Goal: Complete application form: Complete application form

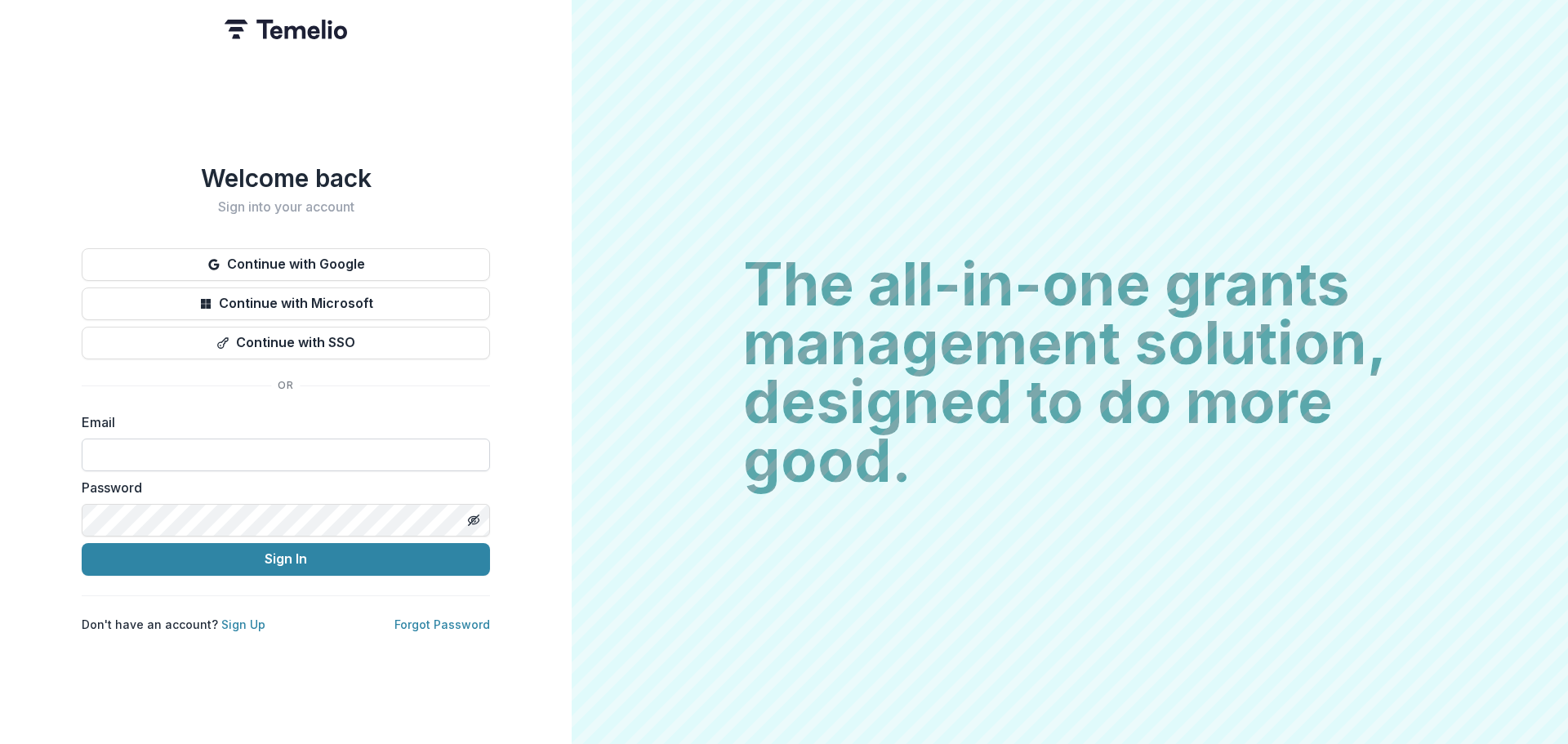
click at [321, 445] on input at bounding box center [286, 455] width 408 height 32
type input "**********"
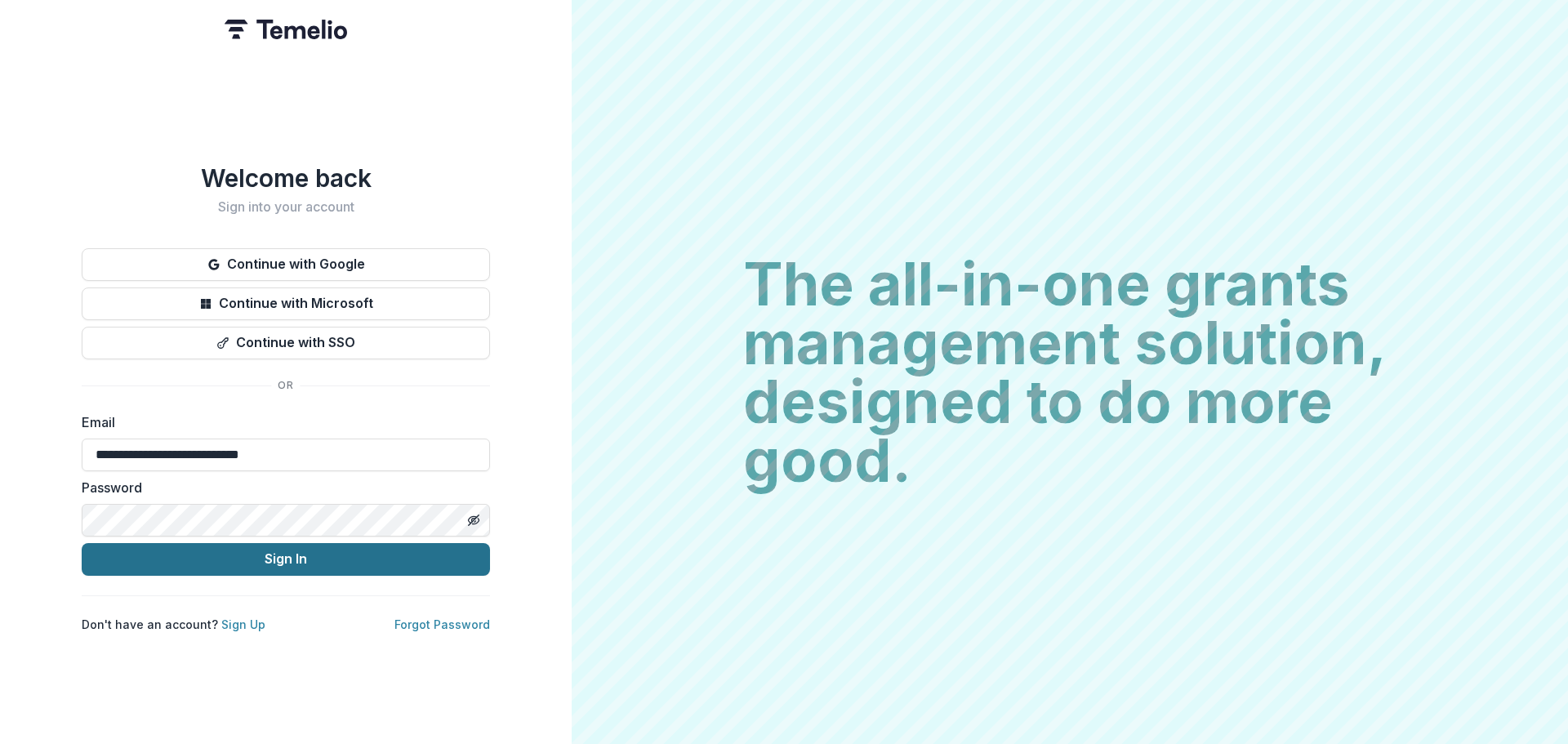
click at [217, 543] on button "Sign In" at bounding box center [286, 559] width 408 height 32
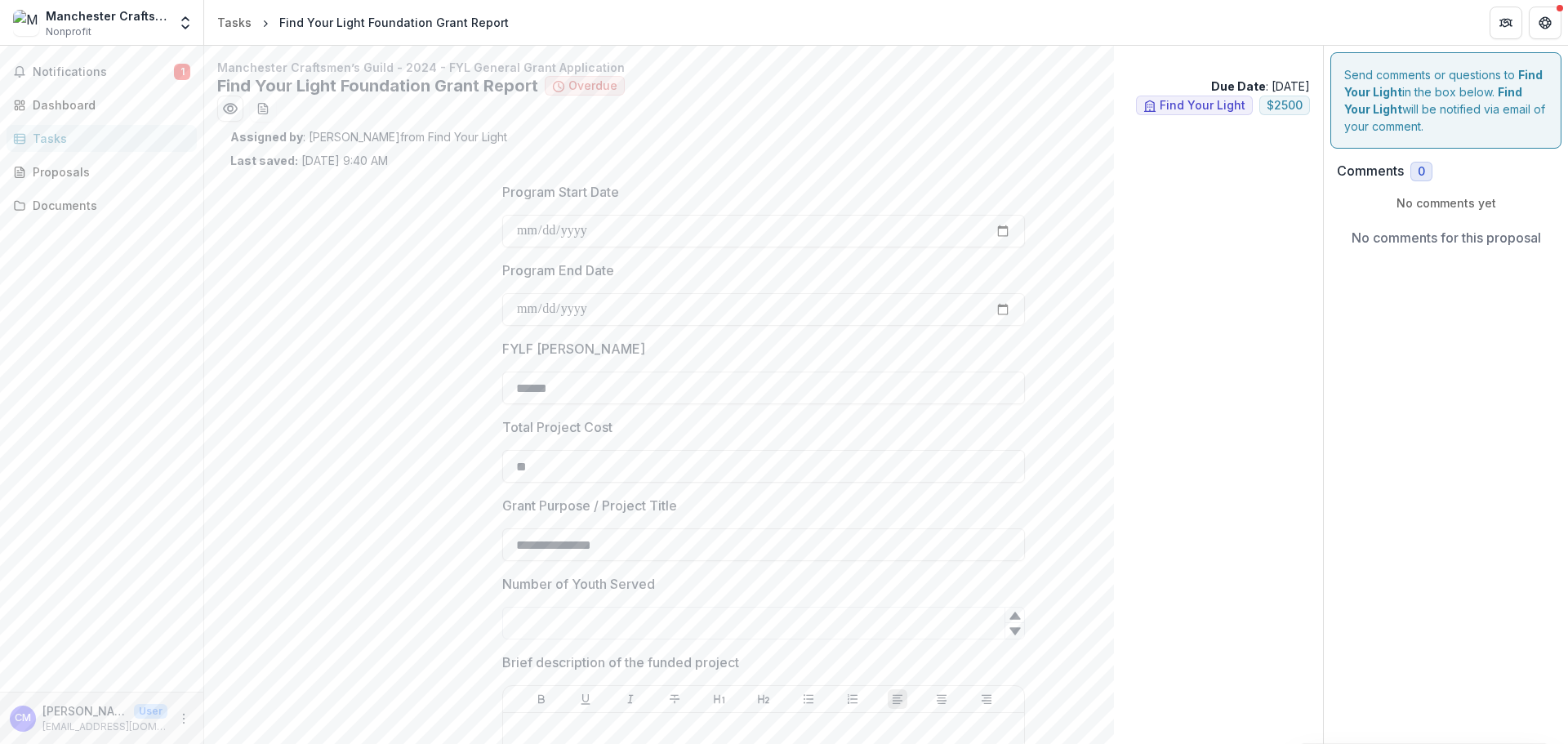
click at [70, 144] on div "Tasks" at bounding box center [107, 138] width 151 height 17
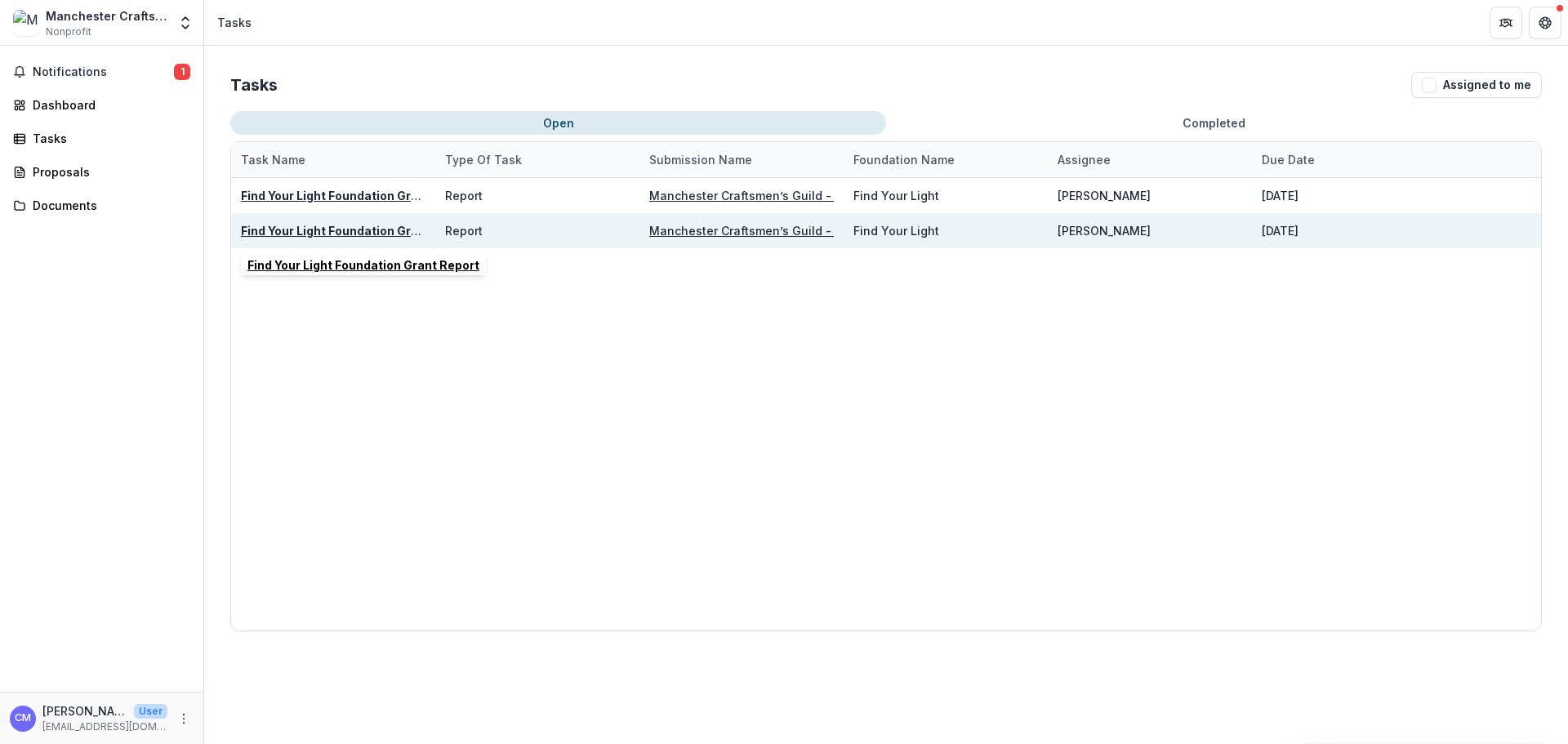
click at [329, 233] on u "Find Your Light Foundation Grant Report" at bounding box center [356, 231] width 232 height 14
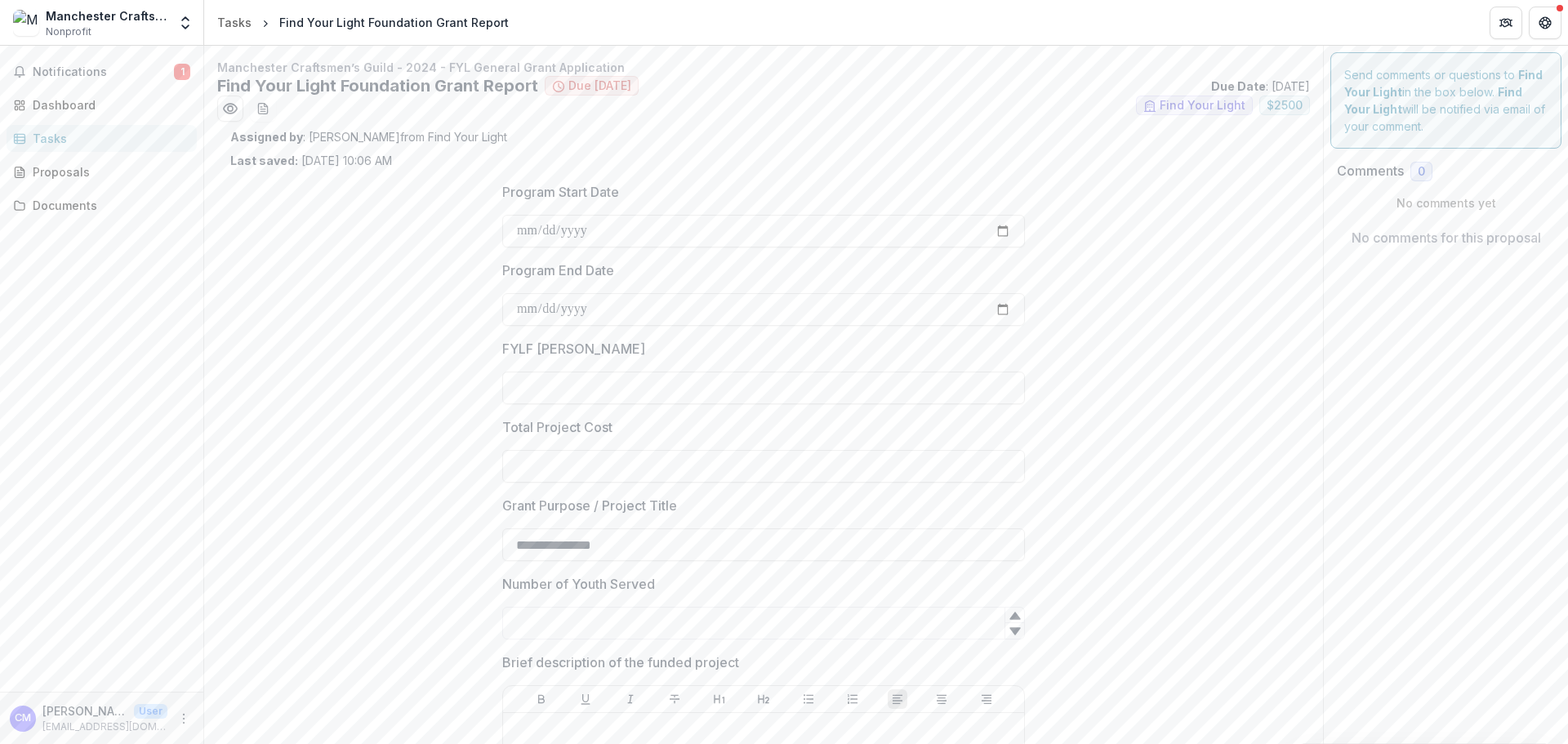
type input "******"
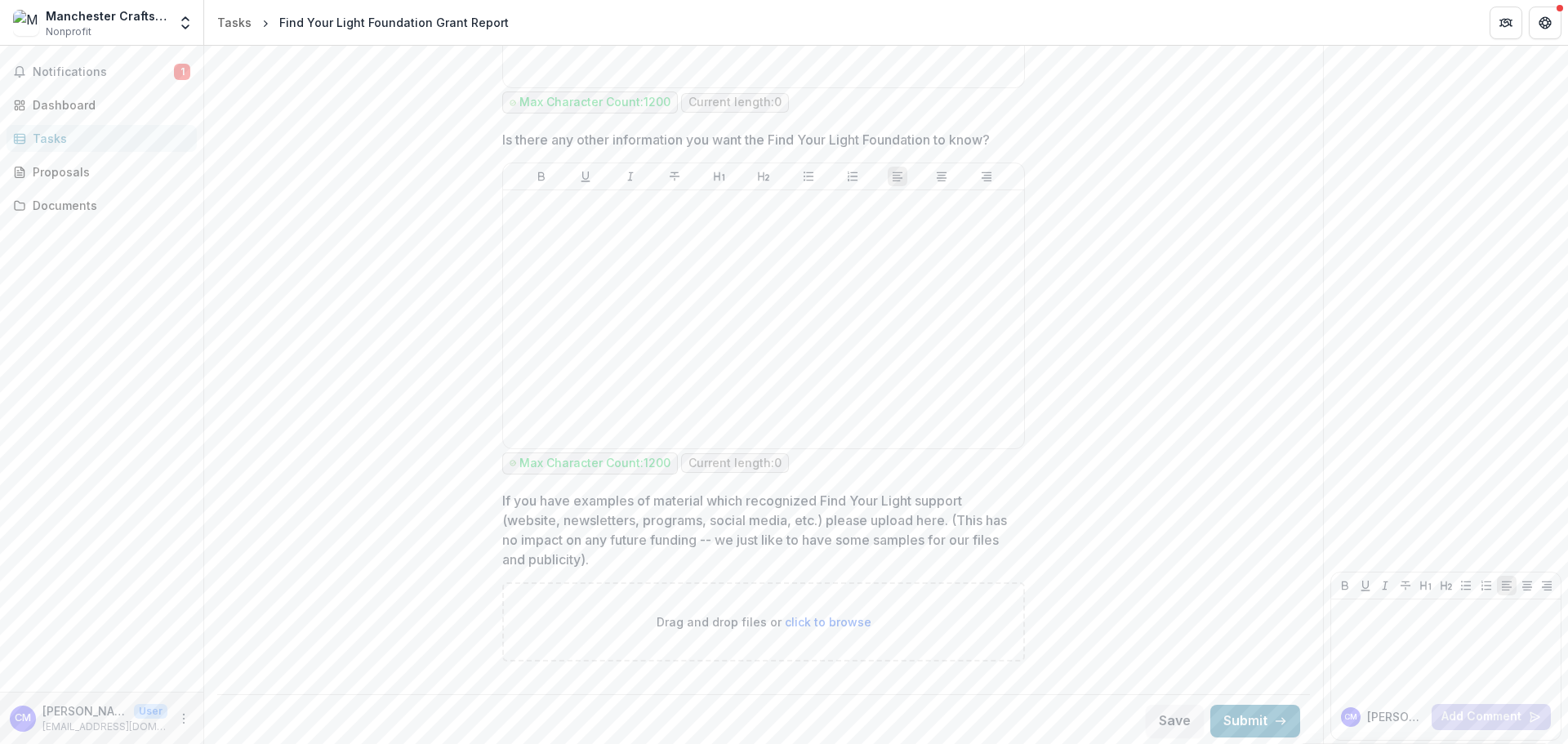
scroll to position [2785, 0]
click at [861, 616] on span "click to browse" at bounding box center [827, 619] width 87 height 14
type input "**********"
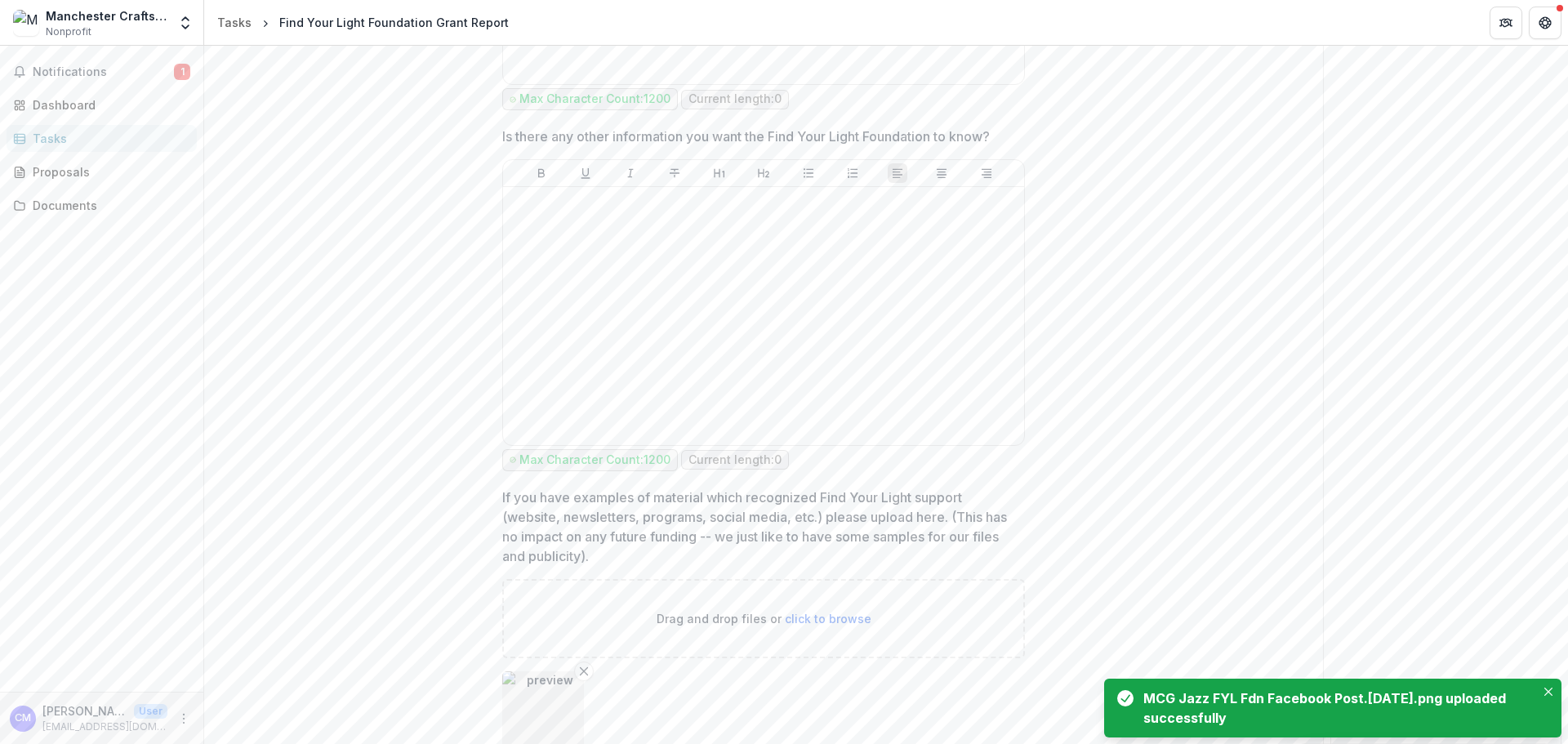
click at [784, 615] on span "click to browse" at bounding box center [827, 619] width 87 height 14
type input "**********"
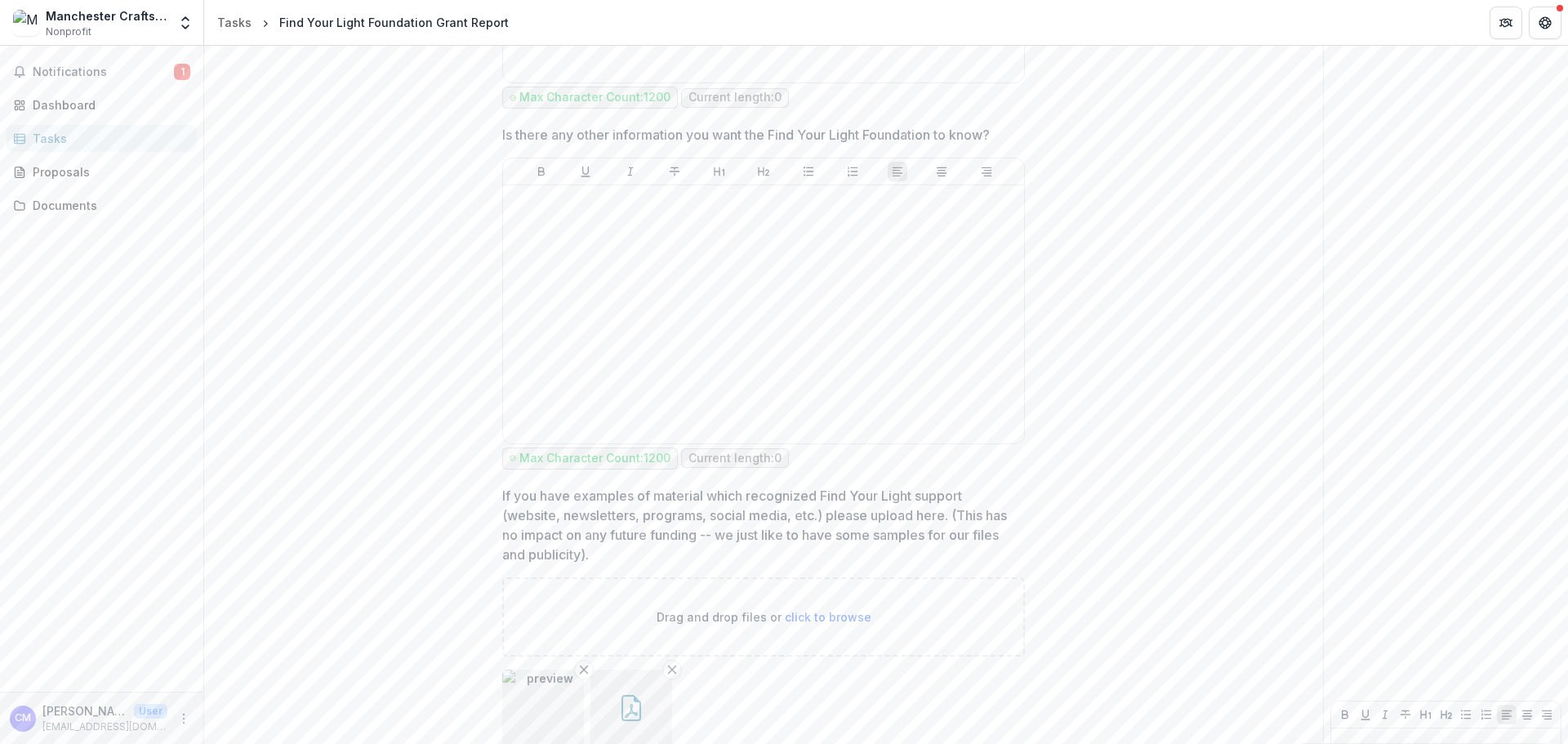
scroll to position [2593, 0]
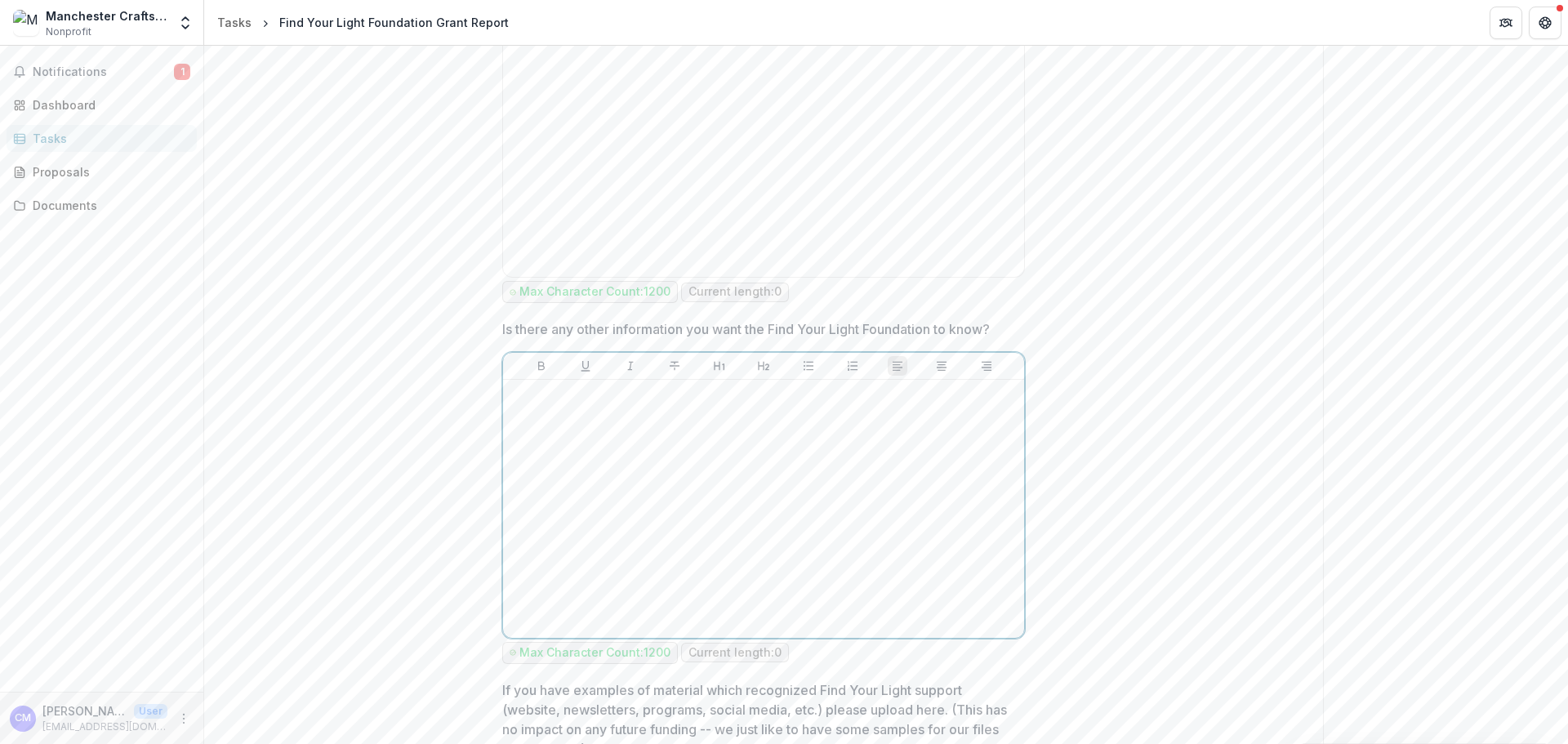
click at [621, 470] on div at bounding box center [763, 509] width 508 height 245
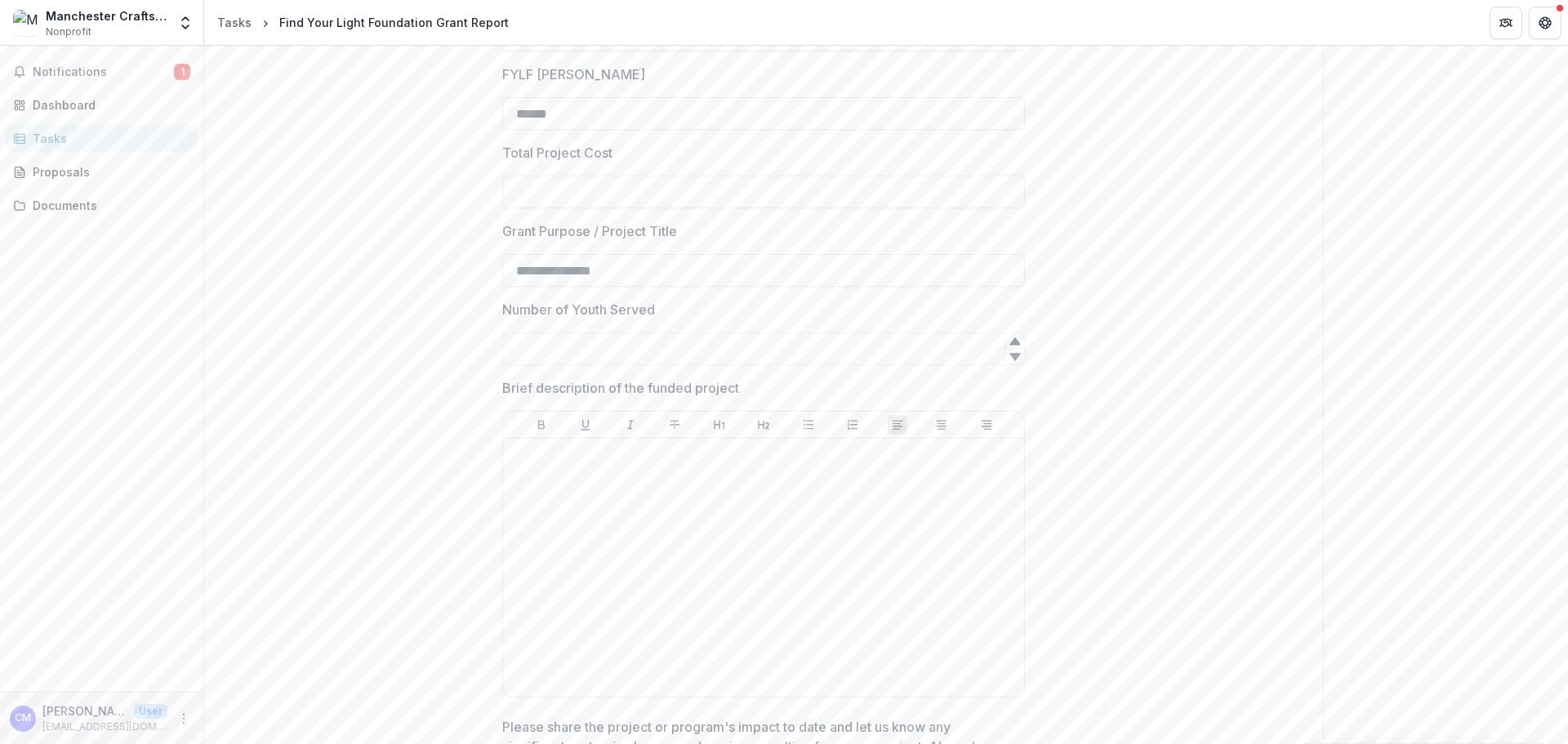
scroll to position [0, 0]
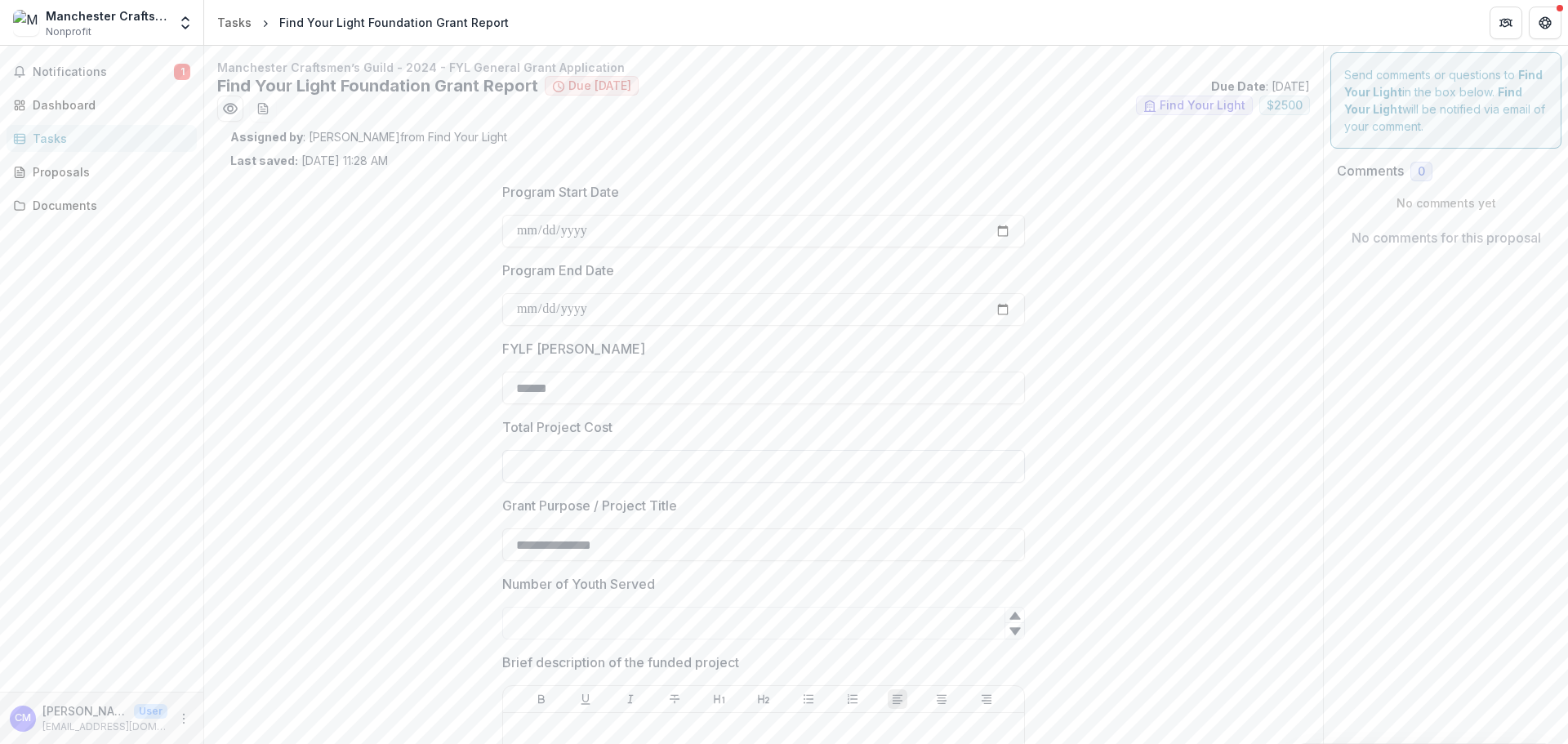
click at [530, 480] on input "Total Project Cost" at bounding box center [764, 466] width 523 height 32
type input "*******"
type input "**"
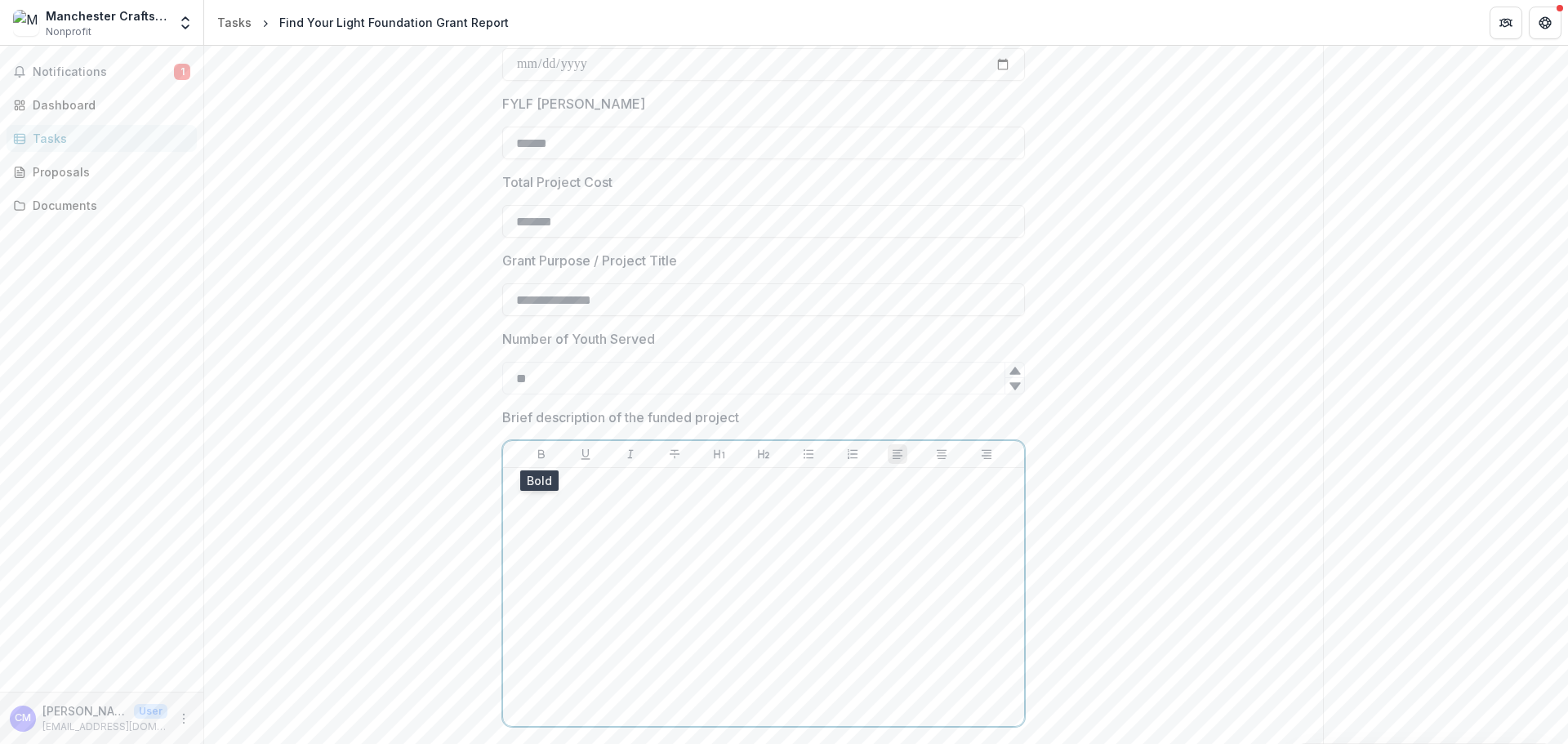
click at [736, 536] on div at bounding box center [763, 597] width 508 height 245
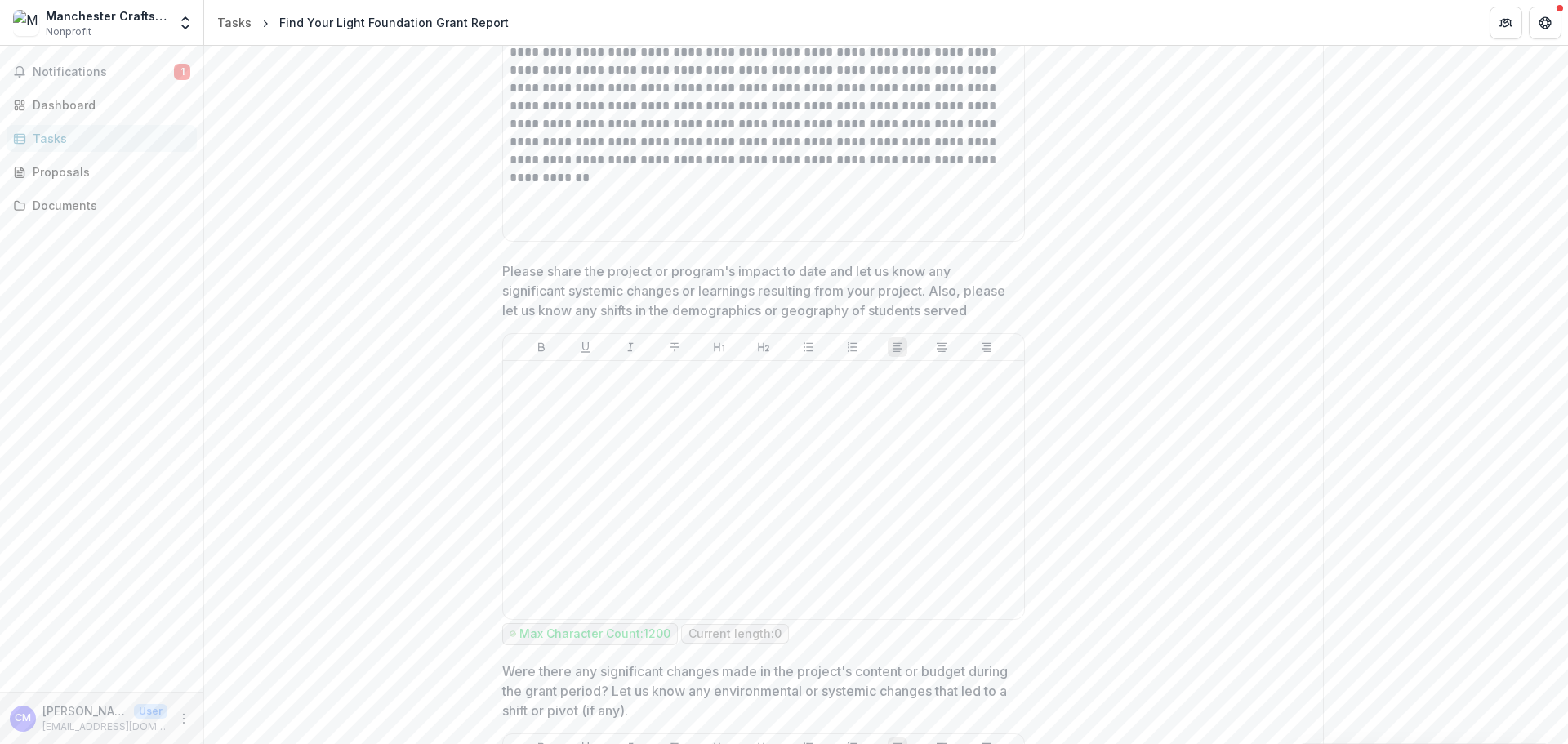
scroll to position [735, 0]
click at [912, 509] on div at bounding box center [763, 485] width 508 height 245
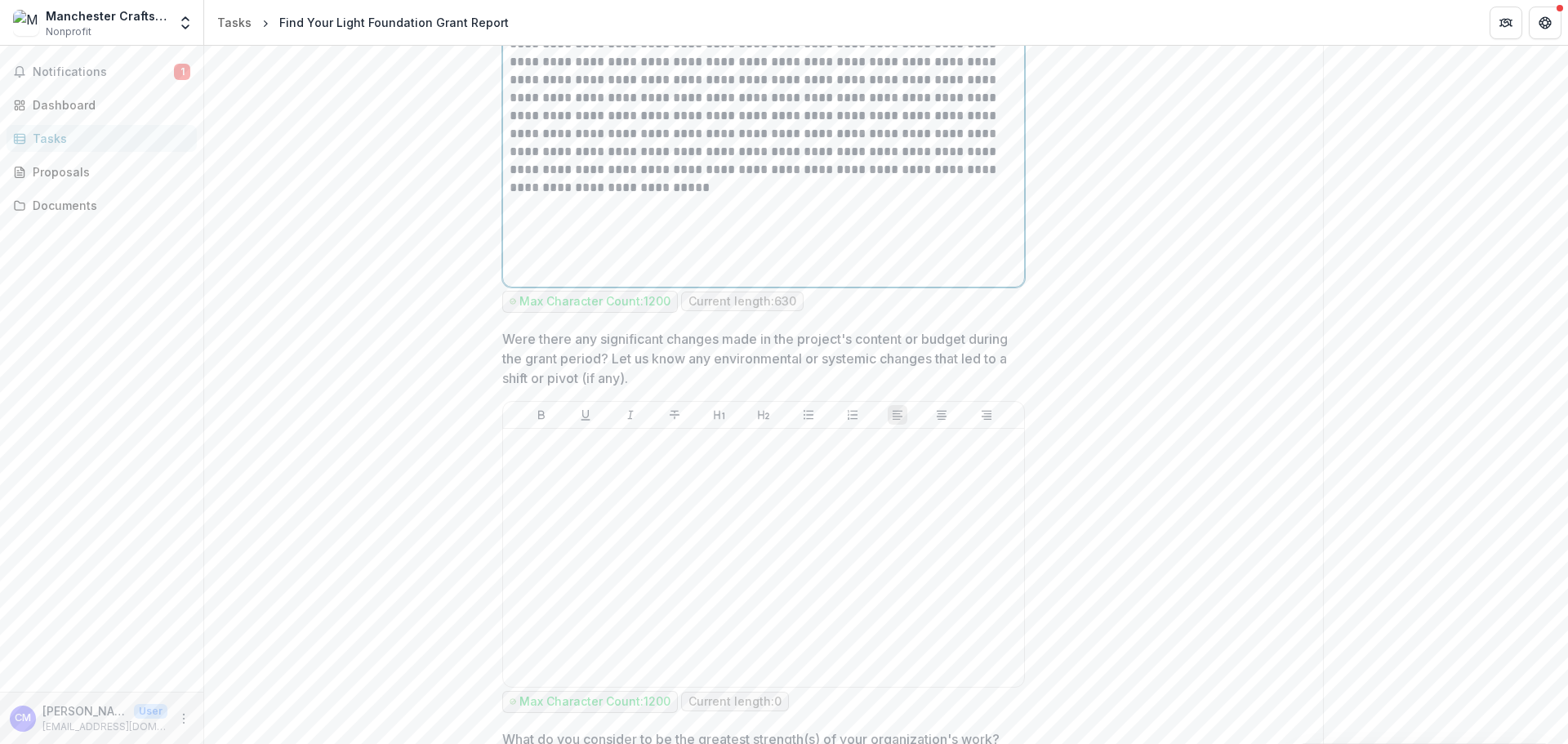
scroll to position [1225, 0]
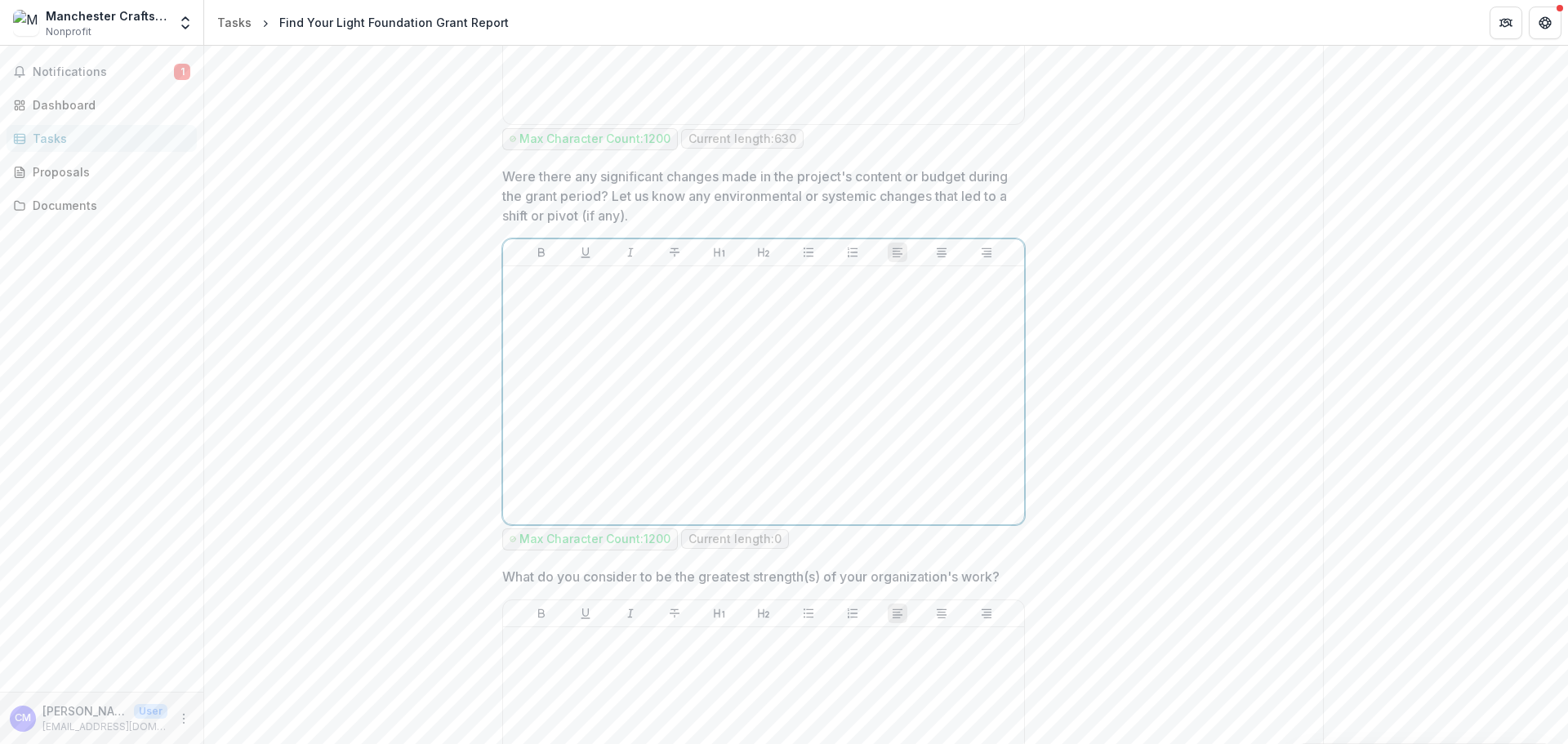
click at [624, 313] on div at bounding box center [763, 396] width 508 height 245
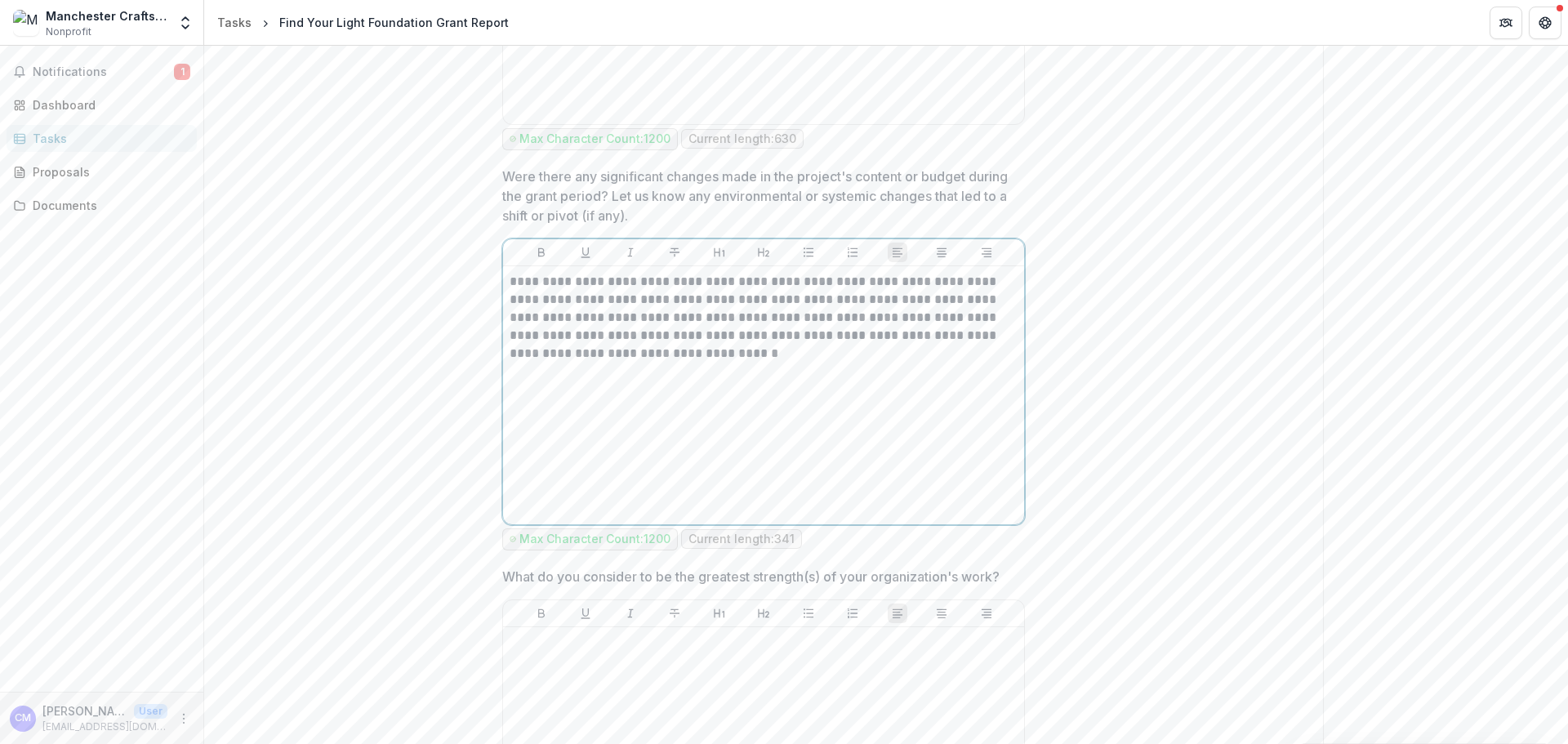
click at [514, 286] on p "**********" at bounding box center [763, 318] width 508 height 90
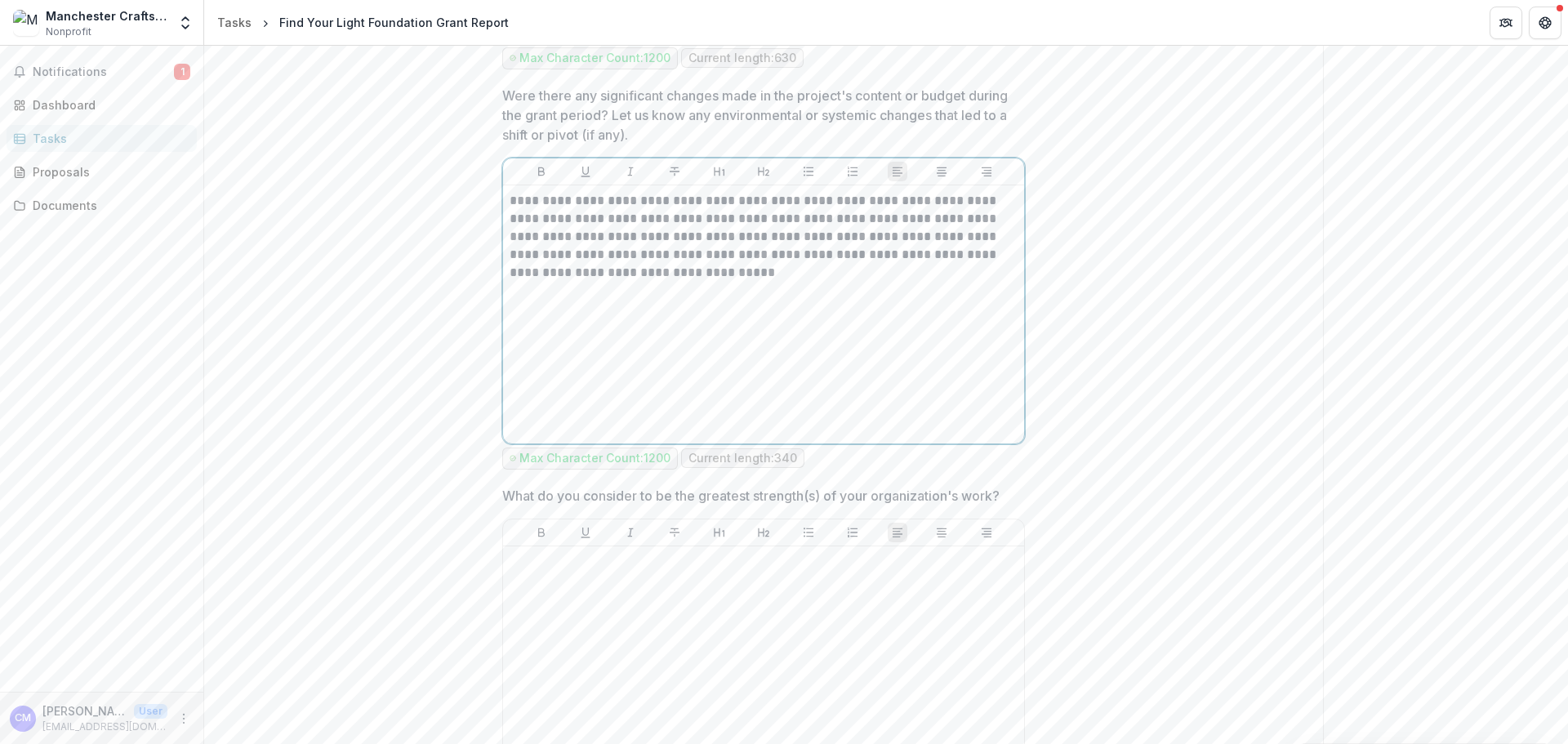
scroll to position [1306, 0]
click at [843, 637] on div at bounding box center [763, 674] width 508 height 245
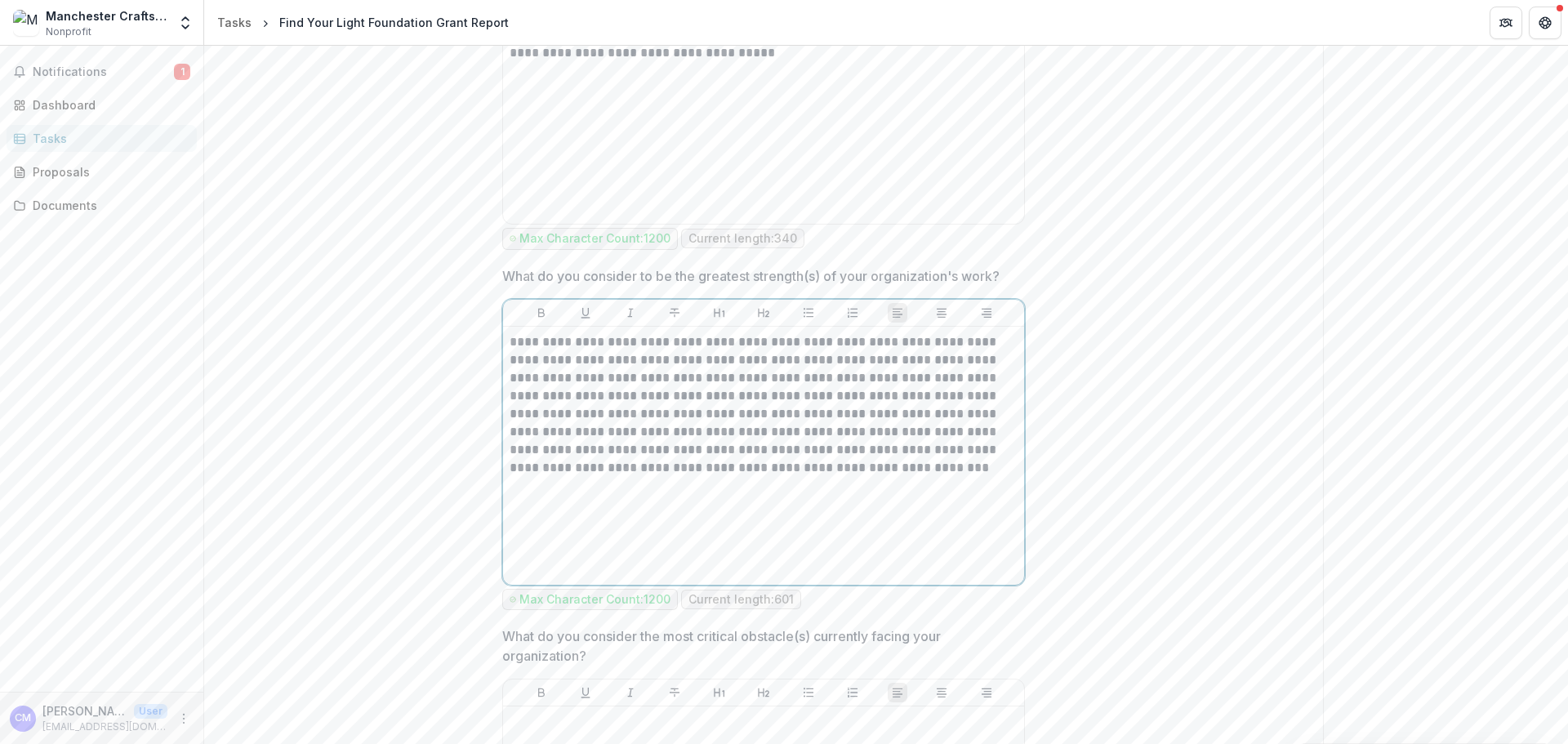
scroll to position [2040, 0]
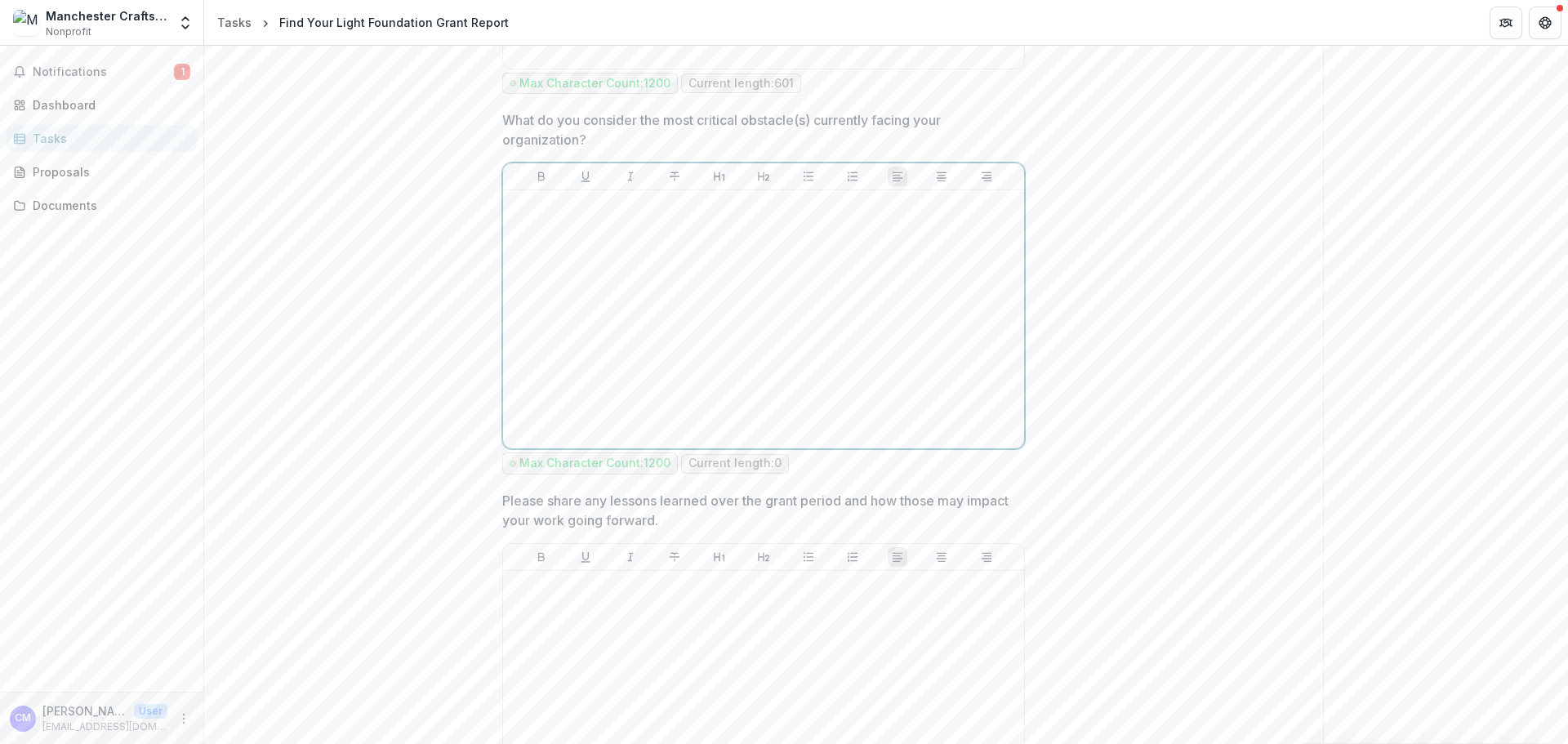
click at [646, 323] on div at bounding box center [763, 320] width 508 height 245
click at [631, 322] on div at bounding box center [763, 320] width 508 height 245
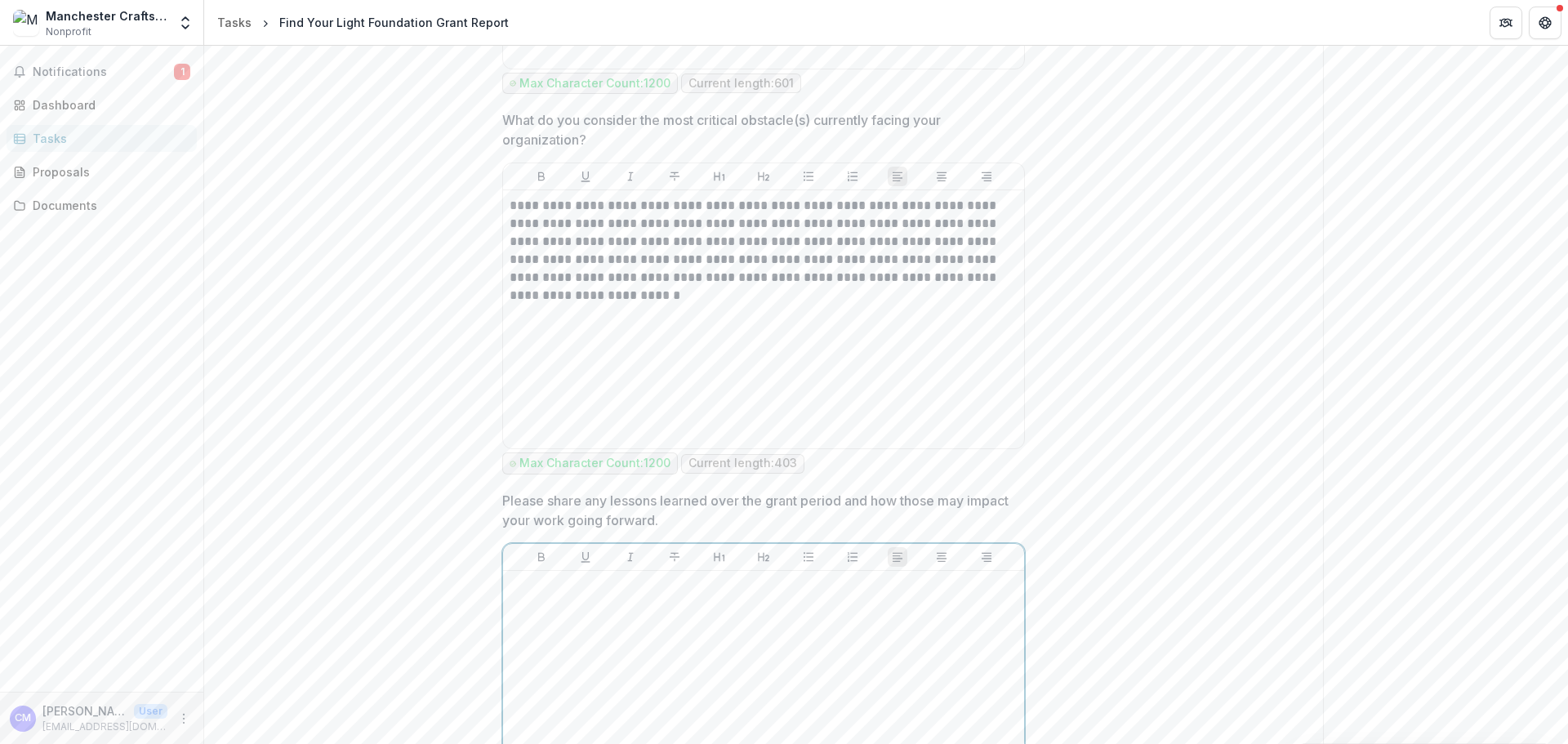
click at [866, 646] on div at bounding box center [763, 700] width 508 height 245
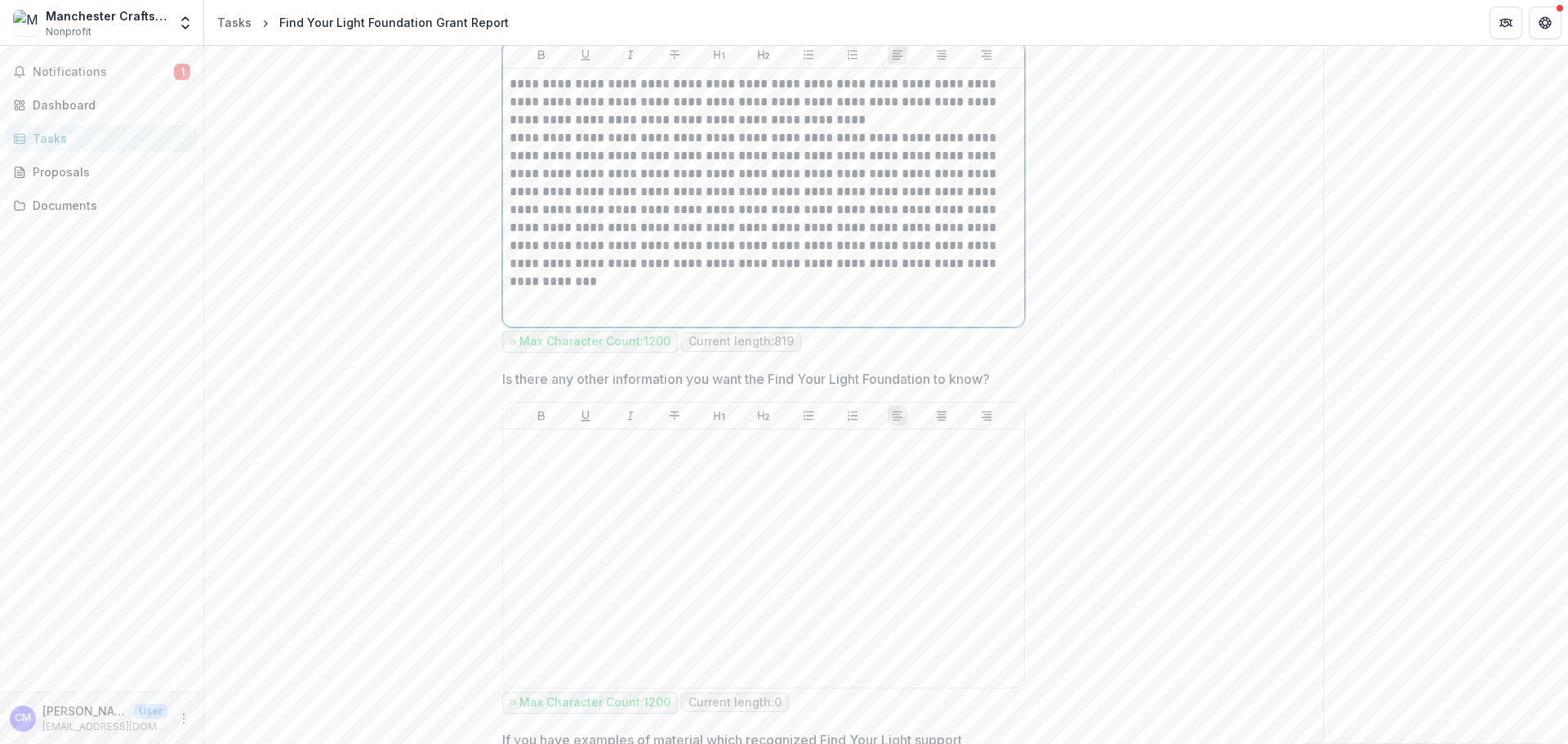
scroll to position [2565, 0]
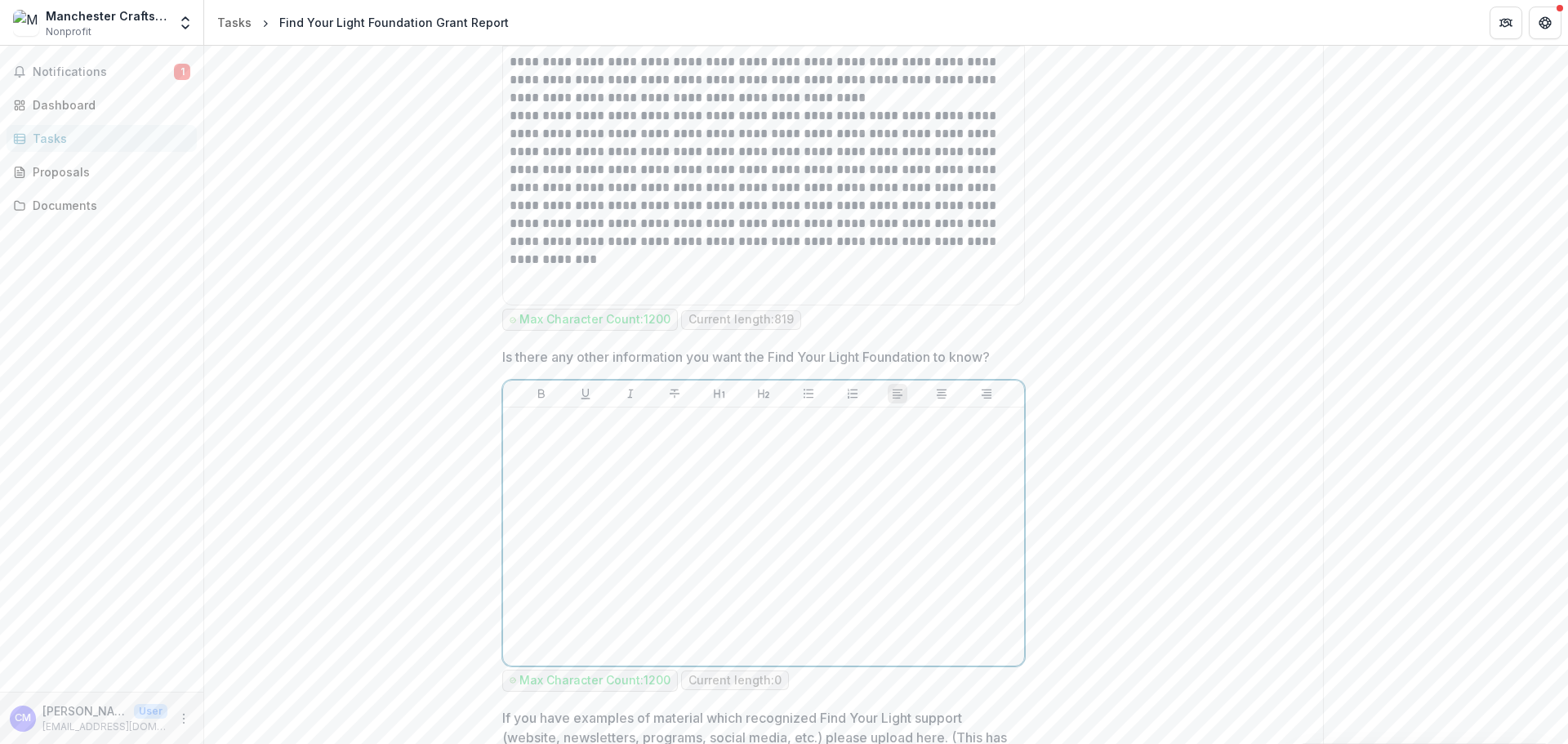
click at [605, 431] on p at bounding box center [763, 423] width 508 height 18
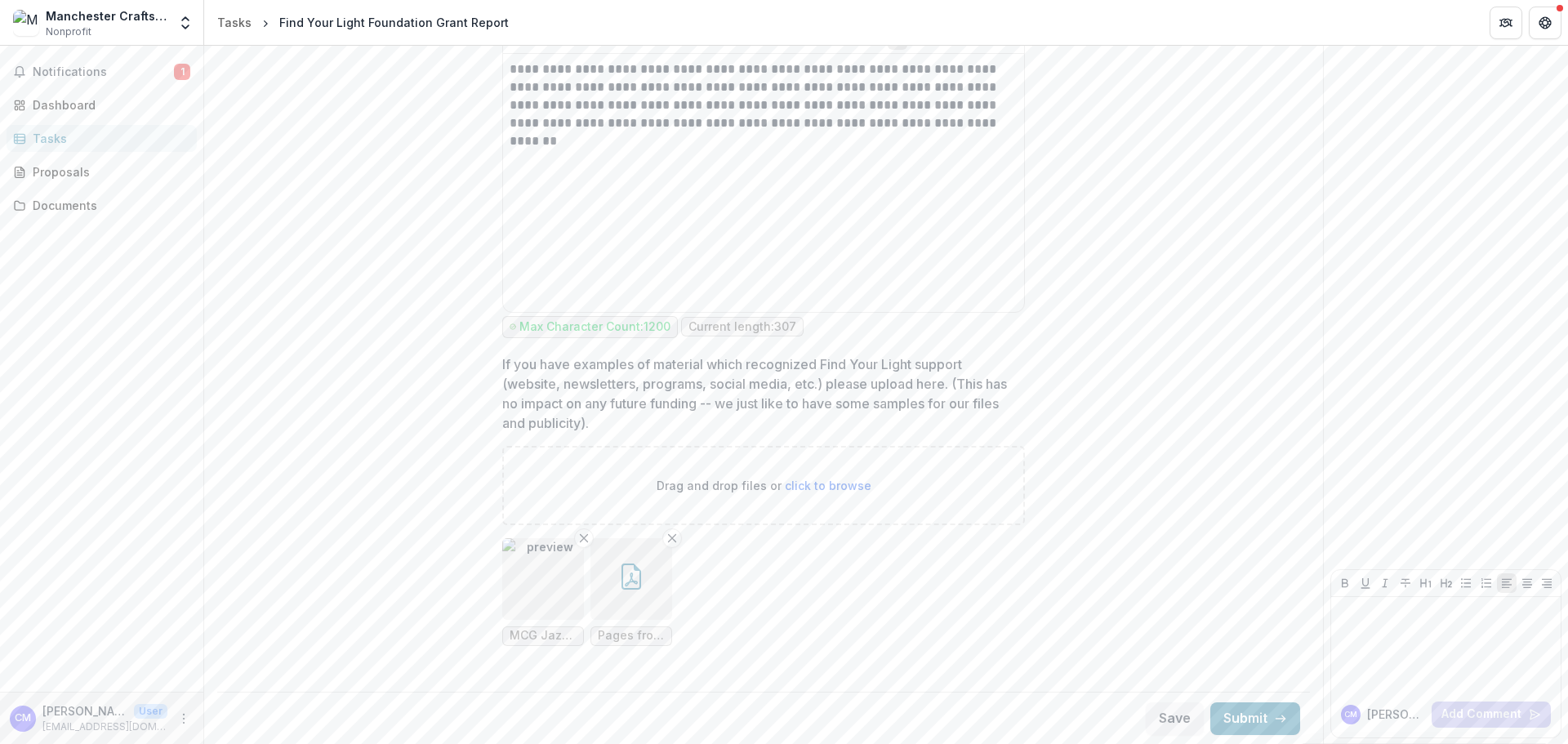
scroll to position [2919, 0]
click at [1255, 711] on button "Submit" at bounding box center [1255, 717] width 90 height 32
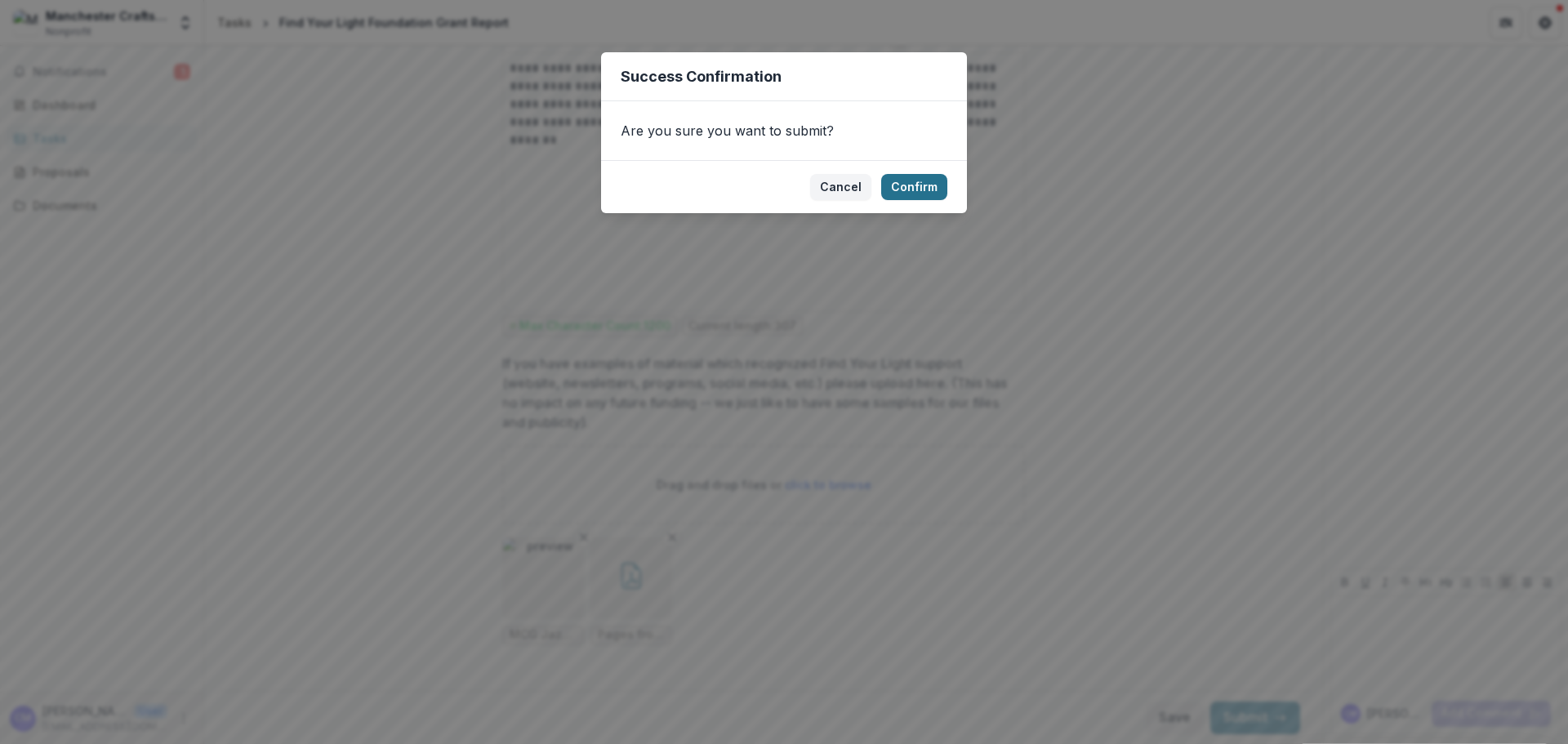
click at [909, 182] on button "Confirm" at bounding box center [914, 186] width 66 height 26
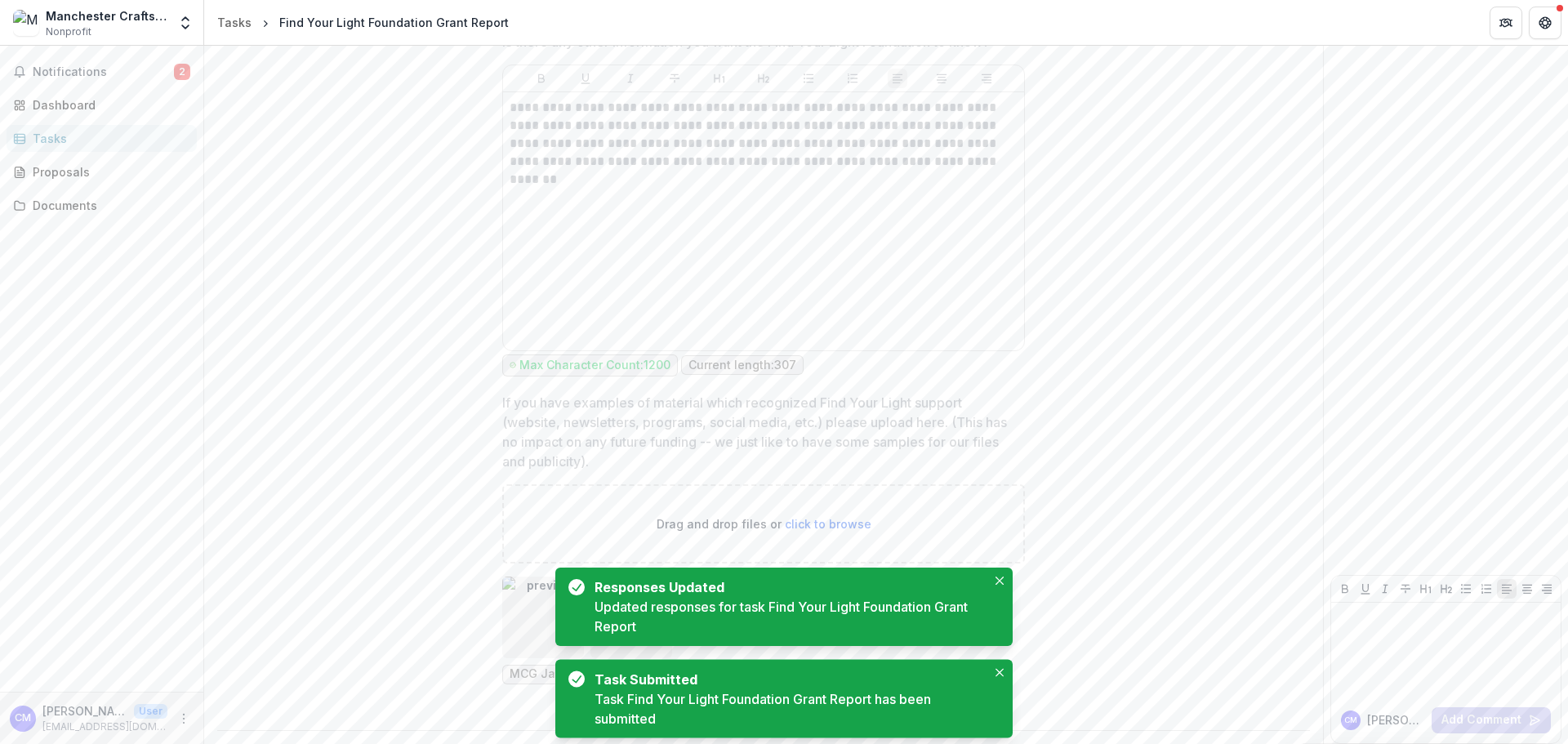
scroll to position [0, 0]
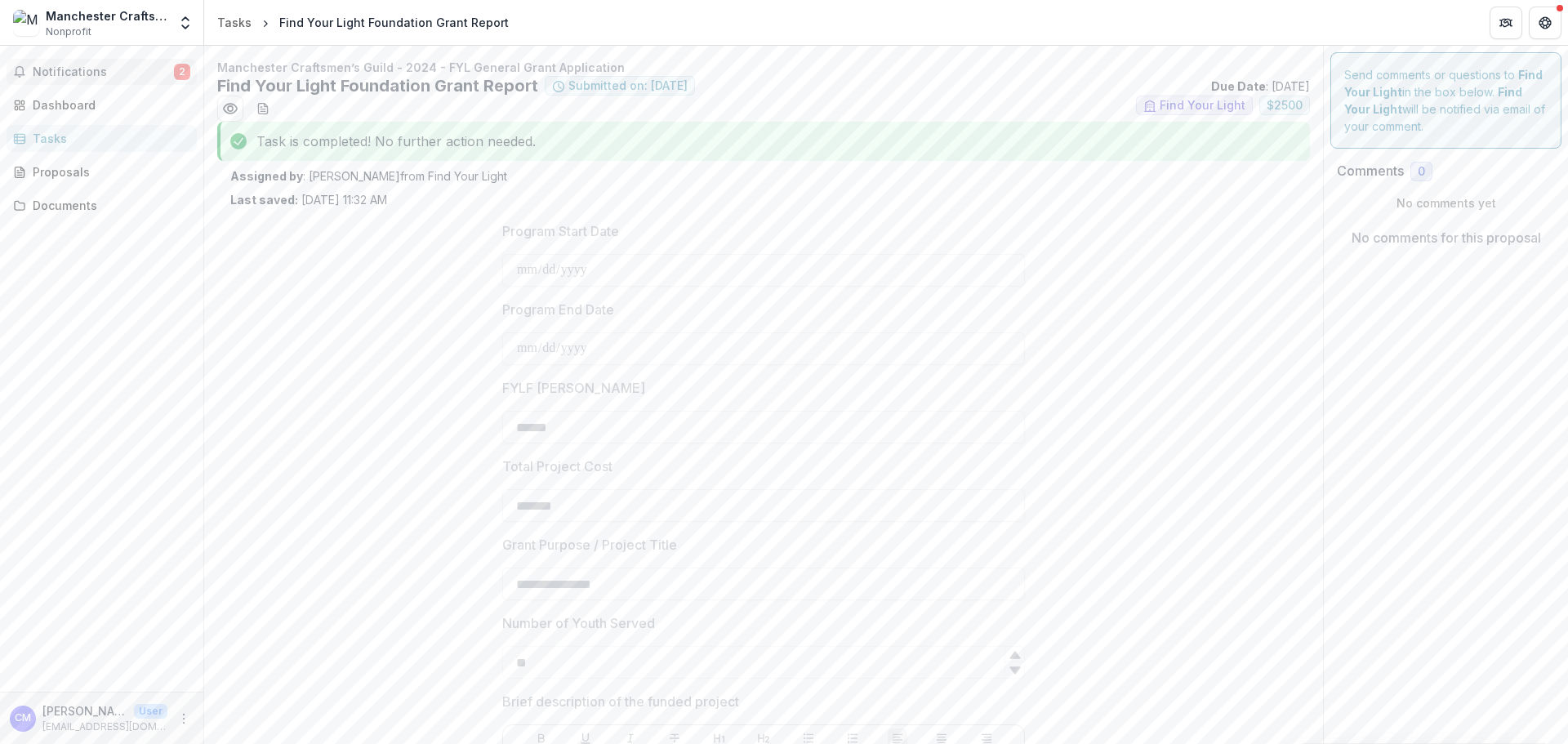
click at [66, 78] on span "Notifications" at bounding box center [103, 73] width 141 height 14
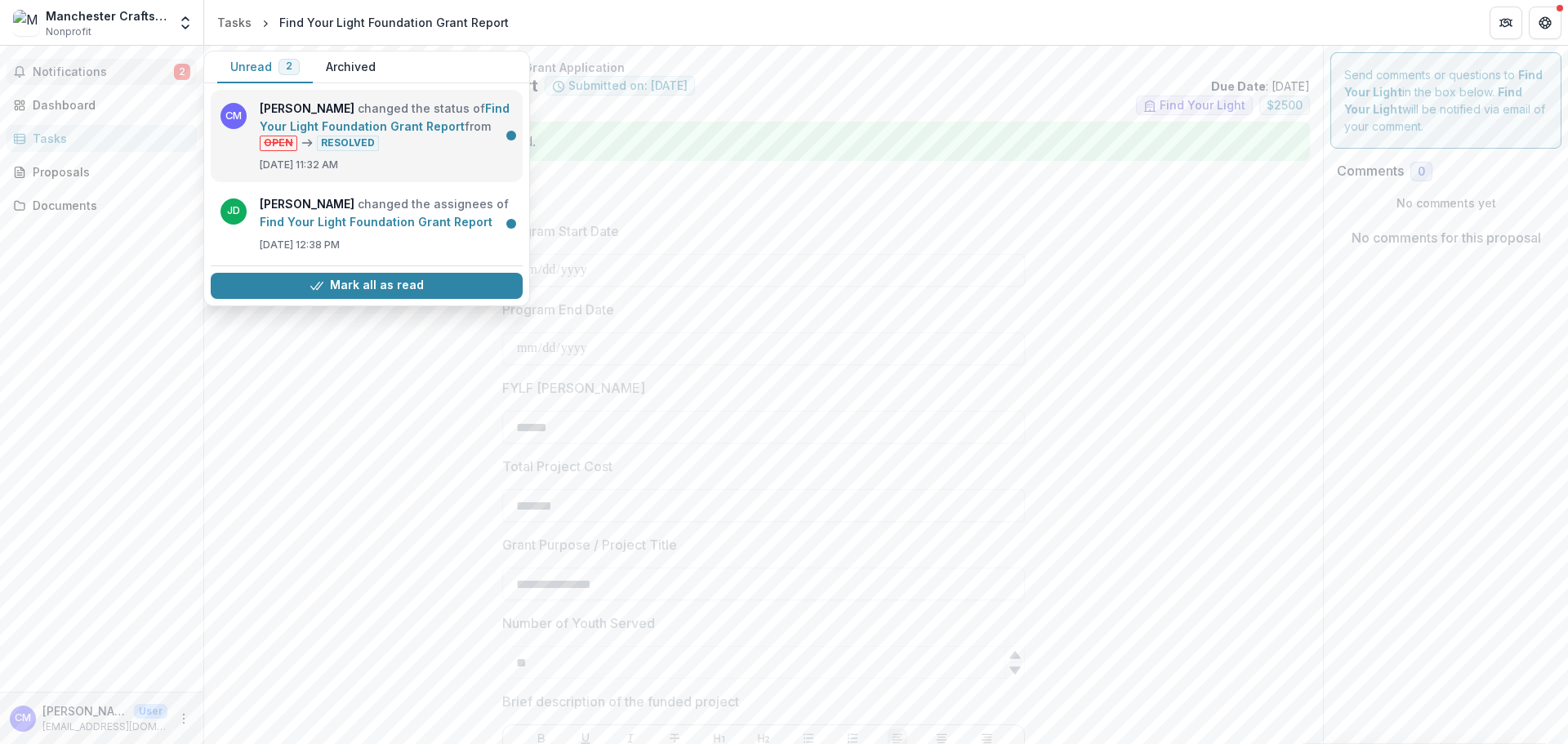
click at [388, 113] on link "Find Your Light Foundation Grant Report" at bounding box center [384, 117] width 250 height 32
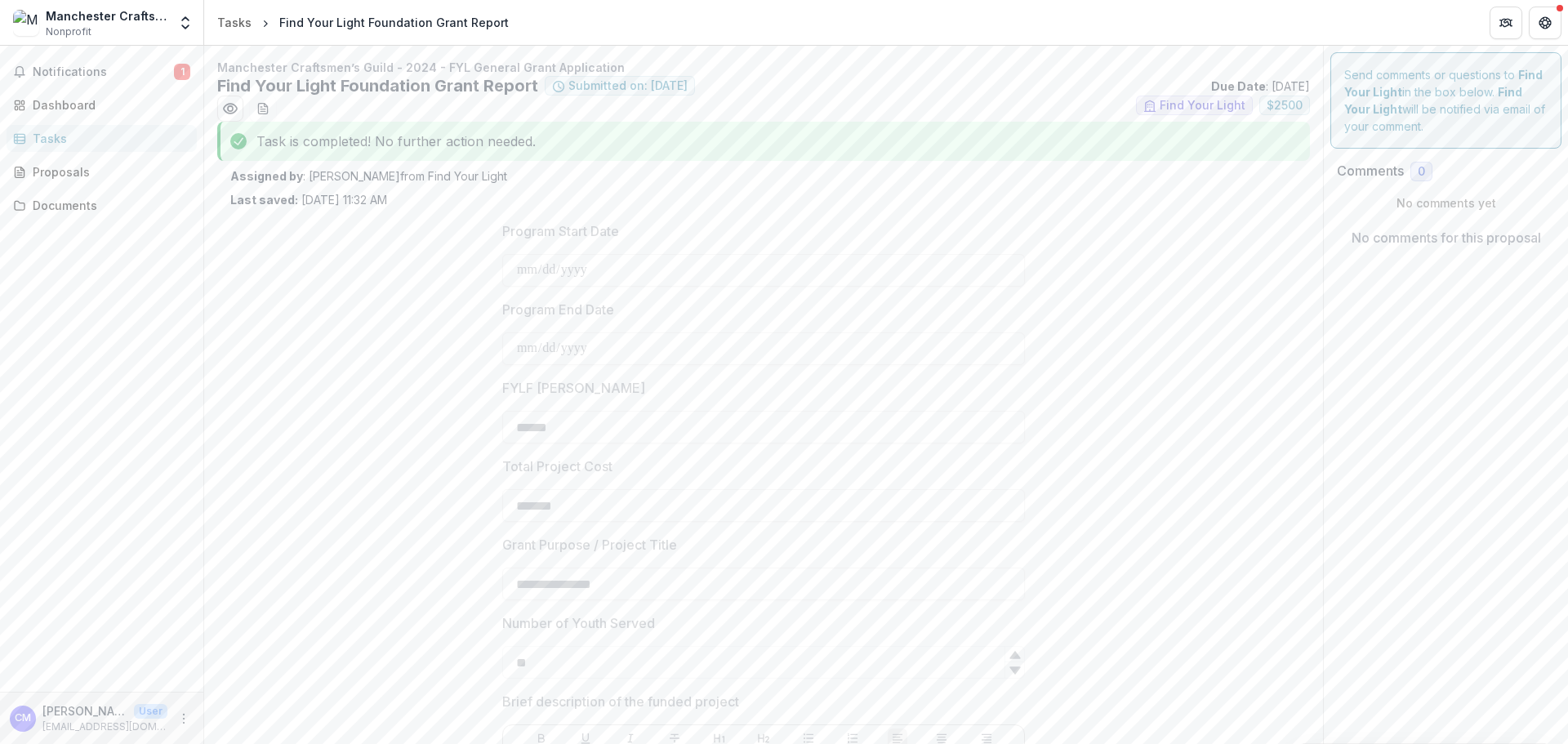
click at [18, 56] on div "Notifications 1 Dashboard Tasks Proposals Documents" at bounding box center [101, 368] width 203 height 646
click at [60, 74] on span "Notifications" at bounding box center [103, 73] width 141 height 14
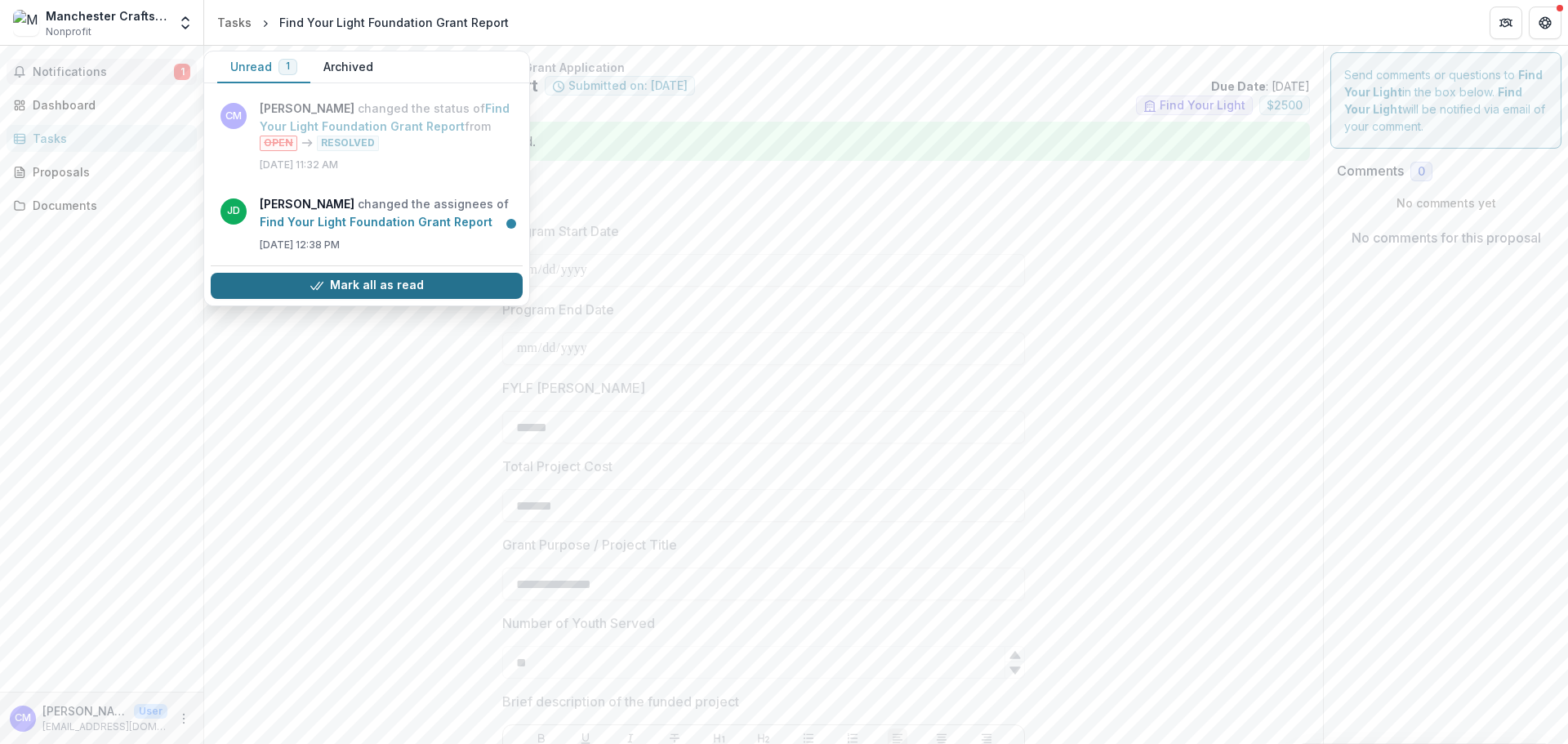
click at [408, 282] on button "Mark all as read" at bounding box center [366, 286] width 312 height 26
